Goal: Information Seeking & Learning: Learn about a topic

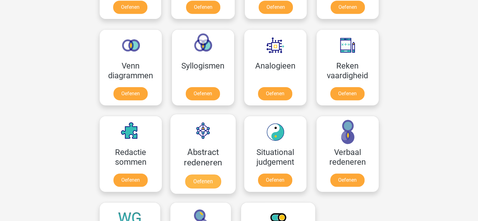
scroll to position [409, 0]
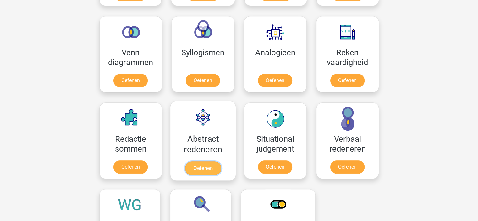
click at [203, 165] on link "Oefenen" at bounding box center [203, 168] width 36 height 14
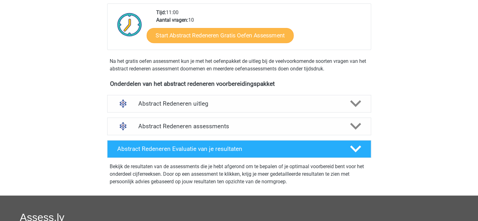
scroll to position [63, 0]
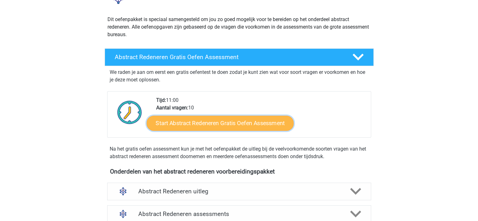
click at [199, 124] on link "Start Abstract Redeneren Gratis Oefen Assessment" at bounding box center [220, 122] width 147 height 15
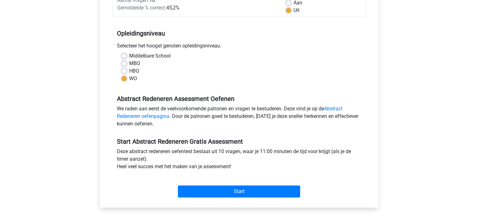
scroll to position [126, 0]
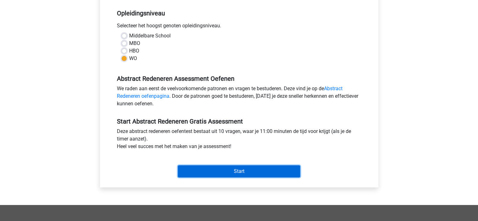
click at [227, 173] on input "Start" at bounding box center [239, 171] width 122 height 12
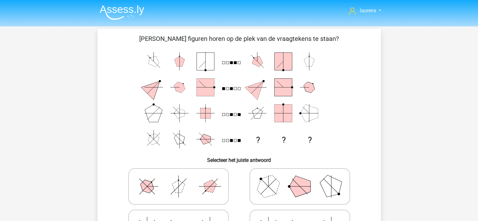
scroll to position [63, 0]
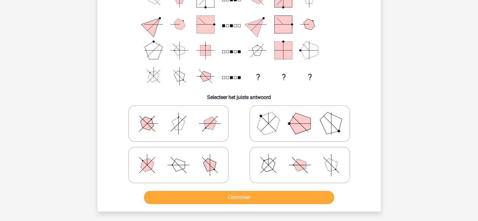
click at [272, 131] on polygon at bounding box center [268, 123] width 30 height 30
click at [300, 116] on input "radio" at bounding box center [302, 114] width 4 height 4
radio input "true"
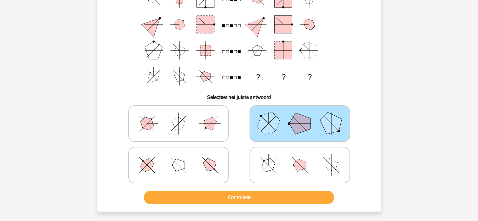
click at [265, 188] on div "Controleer" at bounding box center [240, 196] width 264 height 21
click at [264, 198] on button "Controleer" at bounding box center [239, 197] width 190 height 13
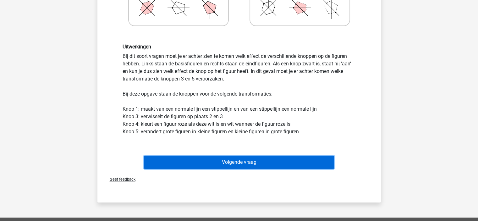
click at [239, 163] on button "Volgende vraag" at bounding box center [239, 162] width 190 height 13
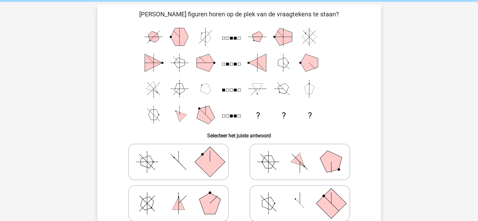
scroll to position [0, 0]
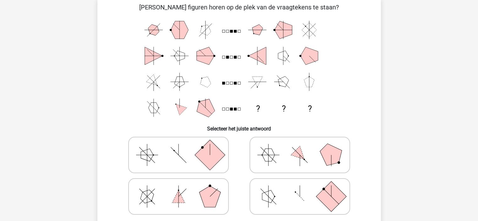
click at [303, 139] on label at bounding box center [300, 155] width 101 height 36
click at [303, 143] on input "radio" at bounding box center [302, 145] width 4 height 4
radio input "true"
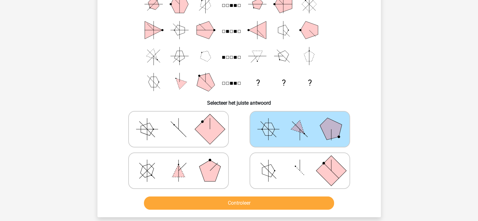
scroll to position [94, 0]
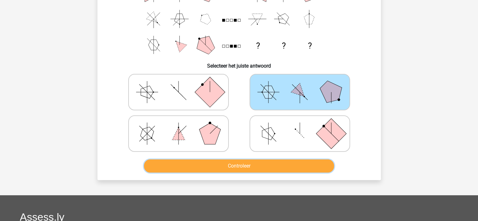
click at [279, 159] on button "Controleer" at bounding box center [239, 165] width 190 height 13
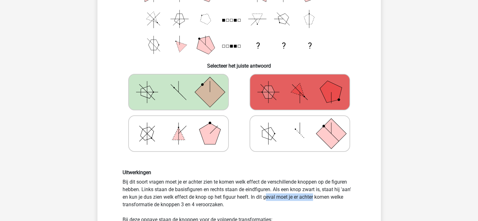
drag, startPoint x: 190, startPoint y: 197, endPoint x: 239, endPoint y: 199, distance: 49.4
click at [239, 199] on div "Uitwerkingen Bij dit soort vragen moet je er achter zien te komen welk effect d…" at bounding box center [239, 216] width 243 height 92
click at [240, 199] on div "Uitwerkingen Bij dit soort vragen moet je er achter zien te komen welk effect d…" at bounding box center [239, 216] width 243 height 92
click at [280, 198] on div "Uitwerkingen Bij dit soort vragen moet je er achter zien te komen welk effect d…" at bounding box center [239, 216] width 243 height 92
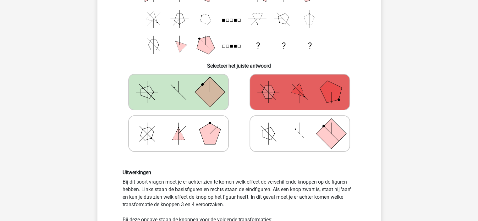
drag, startPoint x: 151, startPoint y: 202, endPoint x: 199, endPoint y: 206, distance: 47.9
click at [199, 206] on div "Uitwerkingen Bij dit soort vragen moet je er achter zien te komen welk effect d…" at bounding box center [239, 216] width 243 height 92
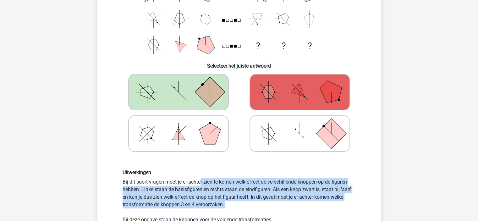
drag, startPoint x: 199, startPoint y: 206, endPoint x: 174, endPoint y: 203, distance: 25.0
click at [174, 203] on div "Uitwerkingen Bij dit soort vragen moet je er achter zien te komen welk effect d…" at bounding box center [239, 216] width 243 height 92
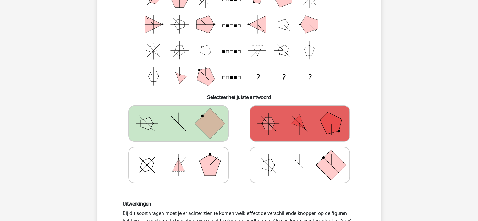
scroll to position [157, 0]
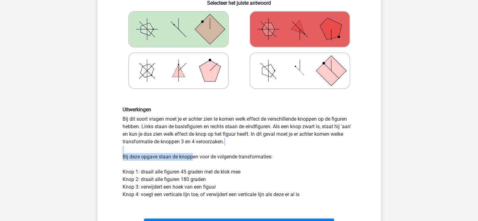
drag, startPoint x: 153, startPoint y: 152, endPoint x: 220, endPoint y: 155, distance: 66.4
click at [220, 155] on div "Uitwerkingen Bij dit soort vragen moet je er achter zien te komen welk effect d…" at bounding box center [239, 153] width 243 height 92
click at [228, 155] on div "Uitwerkingen Bij dit soort vragen moet je er achter zien te komen welk effect d…" at bounding box center [239, 153] width 243 height 92
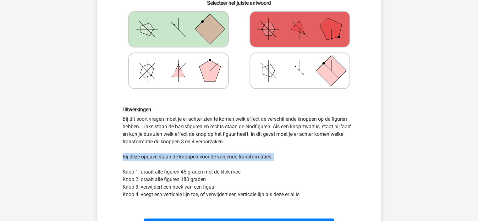
click at [181, 167] on div "Uitwerkingen Bij dit soort vragen moet je er achter zien te komen welk effect d…" at bounding box center [239, 153] width 243 height 92
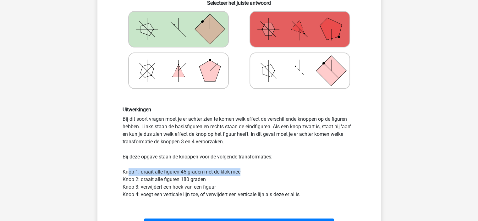
drag, startPoint x: 127, startPoint y: 170, endPoint x: 266, endPoint y: 170, distance: 138.4
click at [266, 170] on div "Uitwerkingen Bij dit soort vragen moet je er achter zien te komen welk effect d…" at bounding box center [239, 153] width 243 height 92
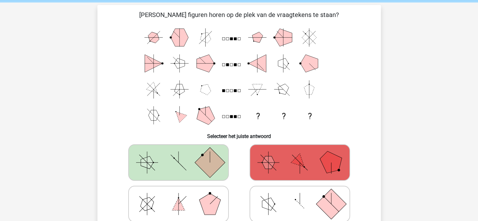
scroll to position [0, 0]
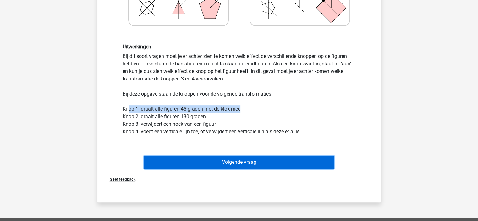
click at [231, 162] on button "Volgende vraag" at bounding box center [239, 162] width 190 height 13
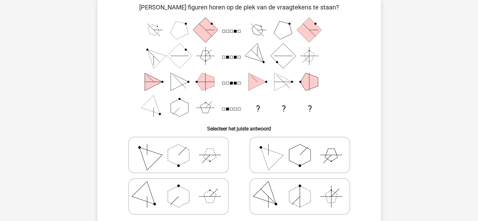
scroll to position [63, 0]
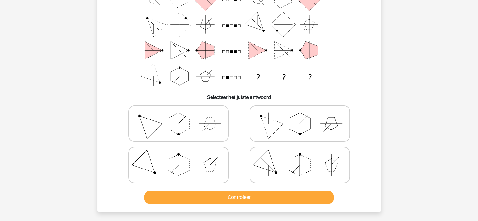
click at [279, 131] on icon at bounding box center [300, 123] width 94 height 31
click at [300, 116] on input "radio" at bounding box center [302, 114] width 4 height 4
radio input "true"
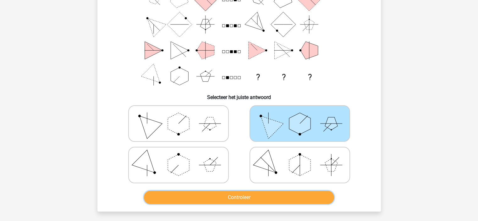
click at [250, 201] on button "Controleer" at bounding box center [239, 197] width 190 height 13
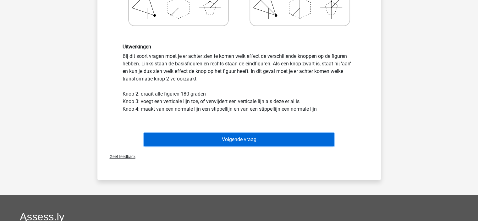
click at [260, 141] on button "Volgende vraag" at bounding box center [239, 139] width 190 height 13
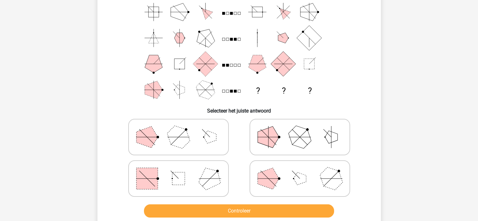
scroll to position [60, 0]
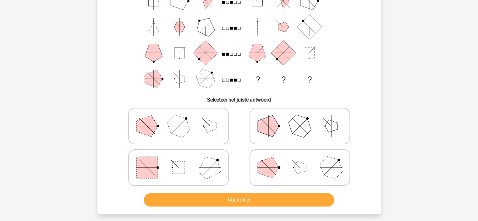
click at [207, 161] on polygon at bounding box center [210, 168] width 30 height 30
click at [183, 160] on input "radio" at bounding box center [181, 158] width 4 height 4
radio input "true"
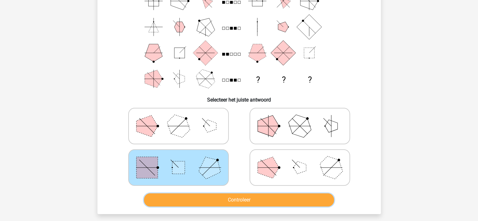
click at [233, 200] on button "Controleer" at bounding box center [239, 199] width 190 height 13
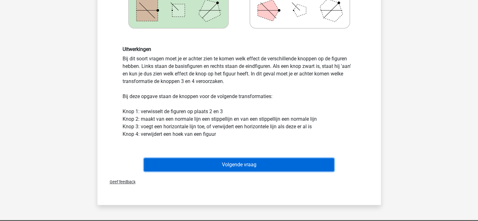
click at [224, 162] on button "Volgende vraag" at bounding box center [239, 164] width 190 height 13
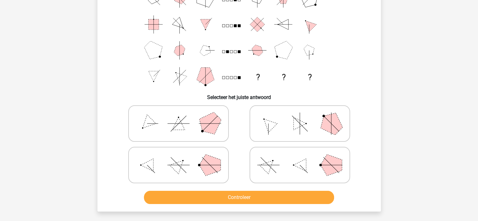
scroll to position [31, 0]
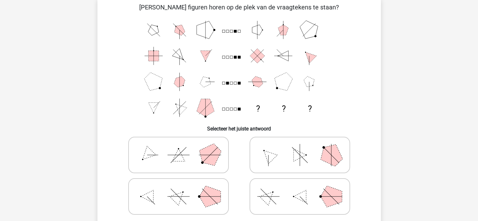
click at [195, 195] on icon at bounding box center [178, 196] width 94 height 31
click at [183, 189] on input "radio" at bounding box center [181, 187] width 4 height 4
radio input "true"
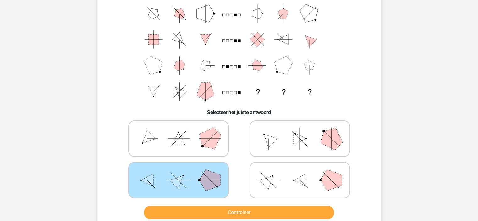
scroll to position [63, 0]
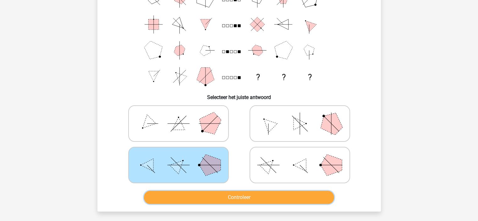
click at [285, 192] on button "Controleer" at bounding box center [239, 197] width 190 height 13
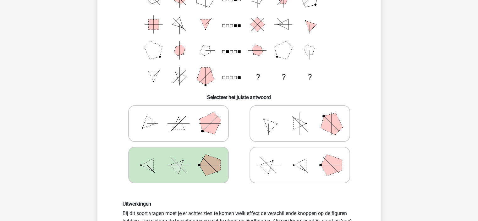
scroll to position [126, 0]
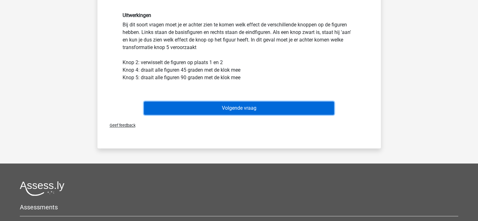
click at [241, 103] on button "Volgende vraag" at bounding box center [239, 108] width 190 height 13
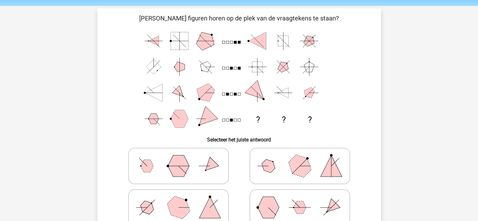
scroll to position [31, 0]
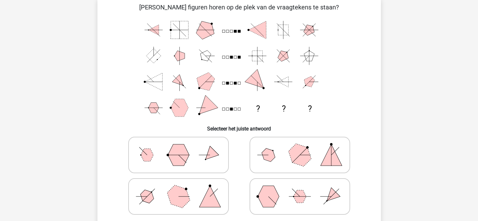
click at [160, 198] on icon at bounding box center [178, 196] width 94 height 31
click at [179, 189] on input "radio" at bounding box center [181, 187] width 4 height 4
radio input "true"
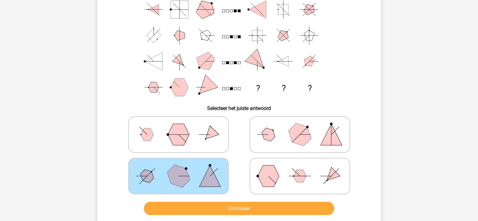
scroll to position [63, 0]
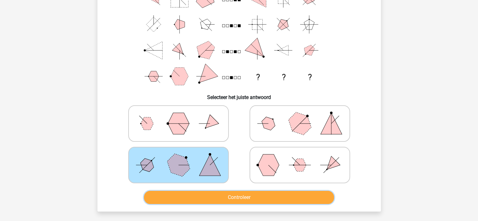
click at [238, 200] on button "Controleer" at bounding box center [239, 197] width 190 height 13
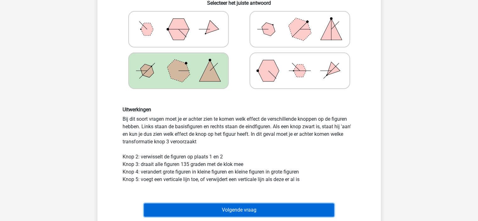
click at [203, 206] on button "Volgende vraag" at bounding box center [239, 209] width 190 height 13
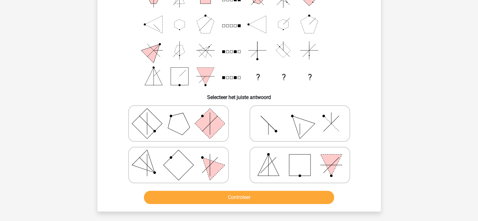
click at [289, 125] on icon at bounding box center [300, 123] width 94 height 31
click at [300, 116] on input "radio" at bounding box center [302, 114] width 4 height 4
radio input "true"
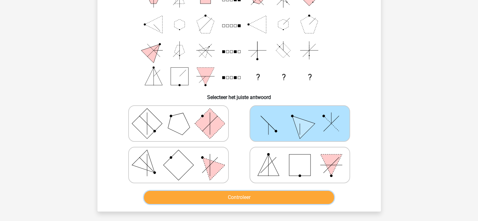
click at [279, 196] on button "Controleer" at bounding box center [239, 197] width 190 height 13
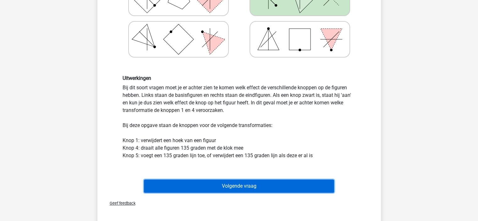
click at [248, 185] on button "Volgende vraag" at bounding box center [239, 186] width 190 height 13
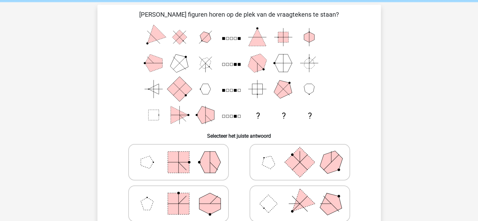
scroll to position [31, 0]
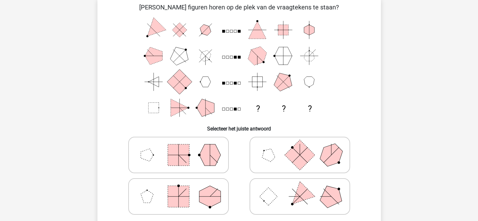
click at [271, 201] on rect at bounding box center [268, 197] width 18 height 18
click at [300, 189] on input "radio" at bounding box center [302, 187] width 4 height 4
radio input "true"
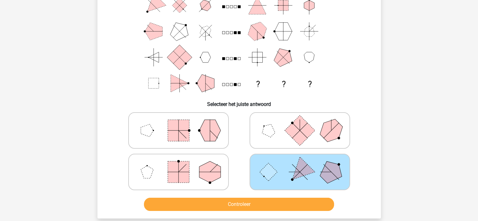
scroll to position [63, 0]
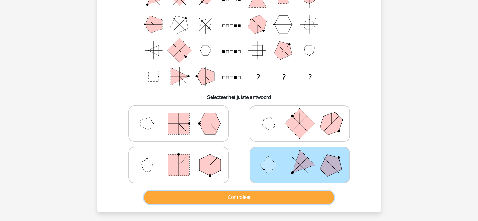
click at [272, 200] on button "Controleer" at bounding box center [239, 197] width 190 height 13
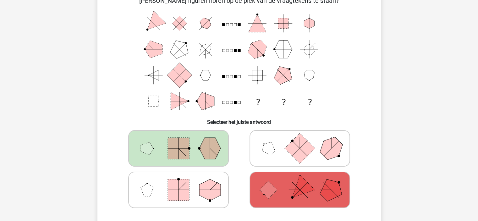
scroll to position [31, 0]
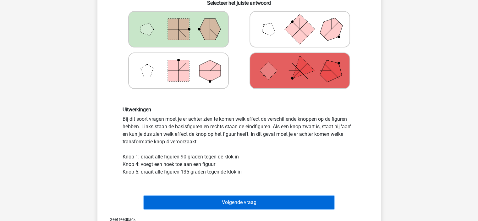
click at [230, 203] on button "Volgende vraag" at bounding box center [239, 202] width 190 height 13
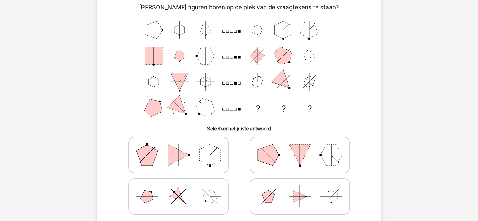
click at [170, 196] on icon at bounding box center [178, 196] width 94 height 31
click at [179, 189] on input "radio" at bounding box center [181, 187] width 4 height 4
radio input "true"
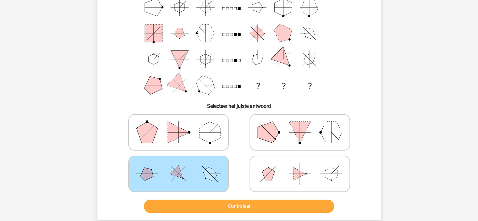
scroll to position [94, 0]
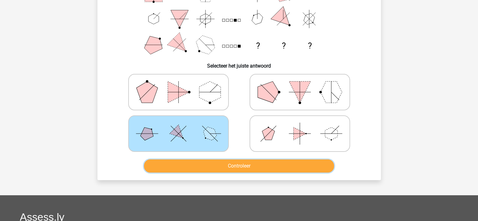
click at [298, 164] on button "Controleer" at bounding box center [239, 165] width 190 height 13
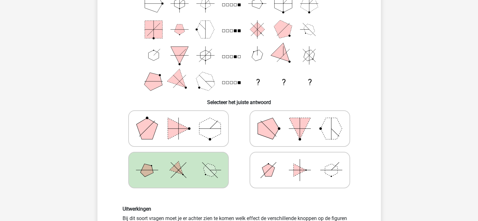
scroll to position [0, 0]
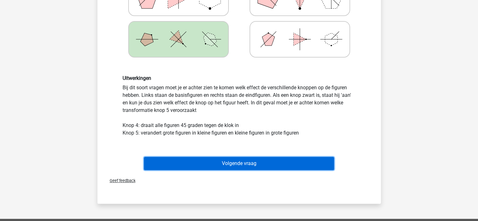
click at [217, 167] on button "Volgende vraag" at bounding box center [239, 163] width 190 height 13
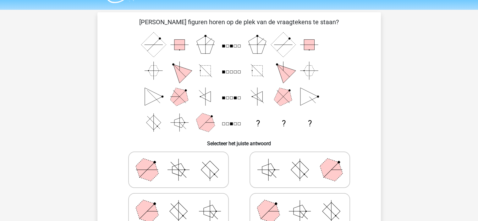
scroll to position [31, 0]
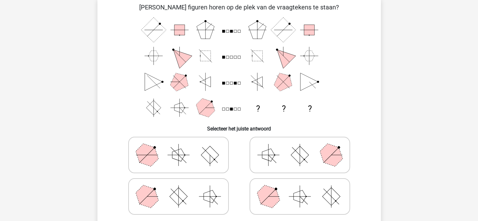
click at [189, 195] on icon at bounding box center [178, 196] width 94 height 31
click at [183, 189] on input "radio" at bounding box center [181, 187] width 4 height 4
radio input "true"
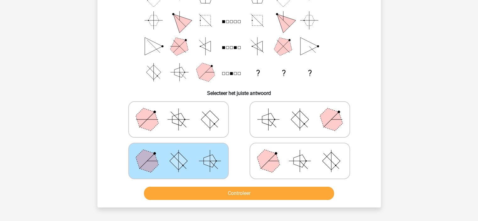
scroll to position [94, 0]
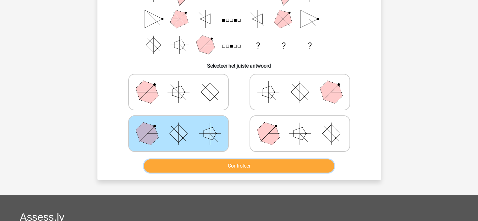
drag, startPoint x: 240, startPoint y: 163, endPoint x: 181, endPoint y: 180, distance: 61.0
click at [181, 180] on div "laurens laurenscoessens@gmail.com Nederlands English" at bounding box center [239, 134] width 478 height 456
click at [195, 162] on button "Controleer" at bounding box center [239, 165] width 190 height 13
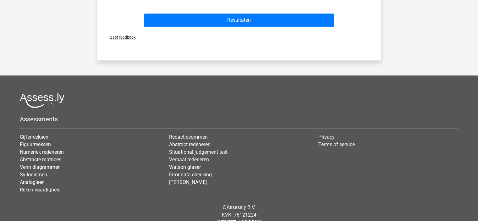
scroll to position [265, 0]
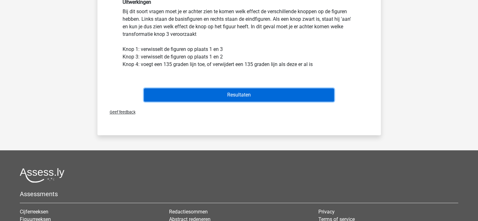
click at [234, 97] on button "Resultaten" at bounding box center [239, 94] width 190 height 13
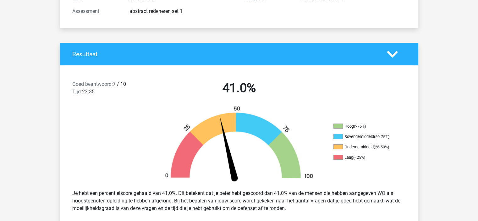
scroll to position [126, 0]
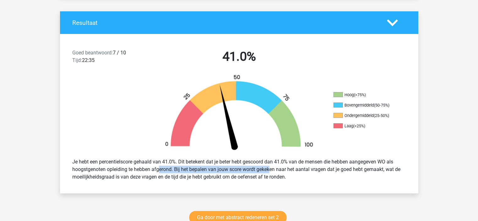
drag, startPoint x: 136, startPoint y: 168, endPoint x: 250, endPoint y: 172, distance: 113.9
click at [250, 172] on div "Je hebt een percentielscore gehaald van 41.0%. Dit betekent dat je beter hebt g…" at bounding box center [239, 170] width 343 height 28
click at [252, 172] on div "Je hebt een percentielscore gehaald van 41.0%. Dit betekent dat je beter hebt g…" at bounding box center [239, 170] width 343 height 28
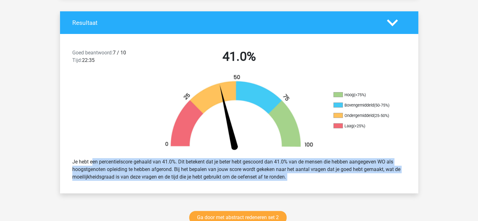
click at [252, 172] on div "Je hebt een percentielscore gehaald van 41.0%. Dit betekent dat je beter hebt g…" at bounding box center [239, 170] width 343 height 28
click at [226, 185] on div "Je hebt een percentielscore gehaald van 41.0%. Dit betekent dat je beter hebt g…" at bounding box center [239, 169] width 359 height 33
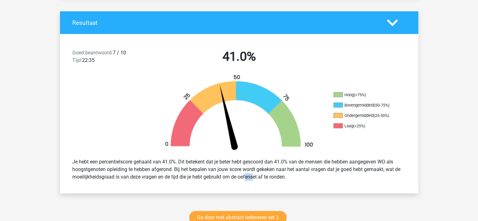
click at [226, 185] on div "Je hebt een percentielscore gehaald van 41.0%. Dit betekent dat je beter hebt g…" at bounding box center [239, 169] width 359 height 33
click at [226, 175] on div "Je hebt een percentielscore gehaald van 41.0%. Dit betekent dat je beter hebt g…" at bounding box center [239, 170] width 343 height 28
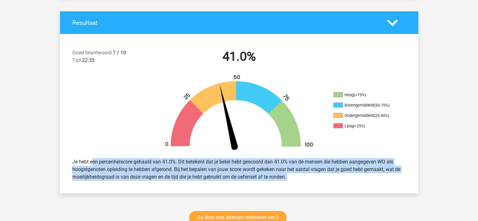
click at [226, 175] on div "Je hebt een percentielscore gehaald van 41.0%. Dit betekent dat je beter hebt g…" at bounding box center [239, 170] width 343 height 28
click at [236, 176] on div "Je hebt een percentielscore gehaald van 41.0%. Dit betekent dat je beter hebt g…" at bounding box center [239, 170] width 343 height 28
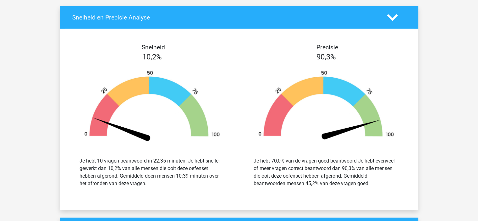
scroll to position [629, 0]
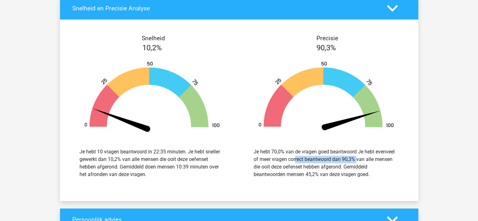
drag, startPoint x: 259, startPoint y: 156, endPoint x: 330, endPoint y: 158, distance: 70.5
click at [328, 158] on div "Je hebt 70,0% van de vragen goed beantwoord Je hebt evenveel of meer vragen cor…" at bounding box center [326, 163] width 145 height 30
click at [330, 158] on div "Je hebt 70,0% van de vragen goed beantwoord Je hebt evenveel of meer vragen cor…" at bounding box center [326, 163] width 145 height 30
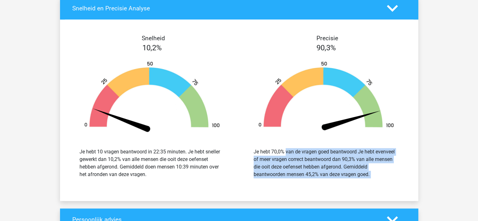
click at [330, 158] on div "Je hebt 70,0% van de vragen goed beantwoord Je hebt evenveel of meer vragen cor…" at bounding box center [326, 163] width 145 height 30
click at [330, 166] on div "Je hebt 70,0% van de vragen goed beantwoord Je hebt evenveel of meer vragen cor…" at bounding box center [326, 163] width 145 height 30
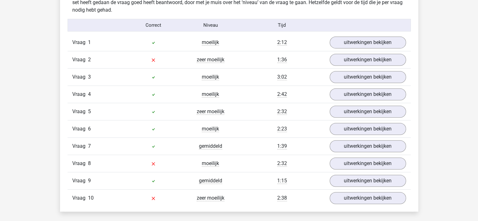
scroll to position [409, 0]
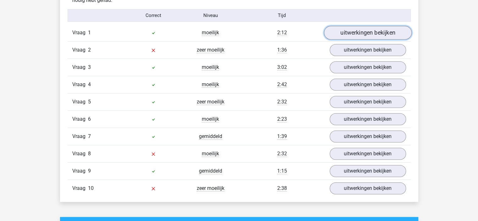
click at [362, 33] on link "uitwerkingen bekijken" at bounding box center [368, 33] width 88 height 14
